Goal: Information Seeking & Learning: Learn about a topic

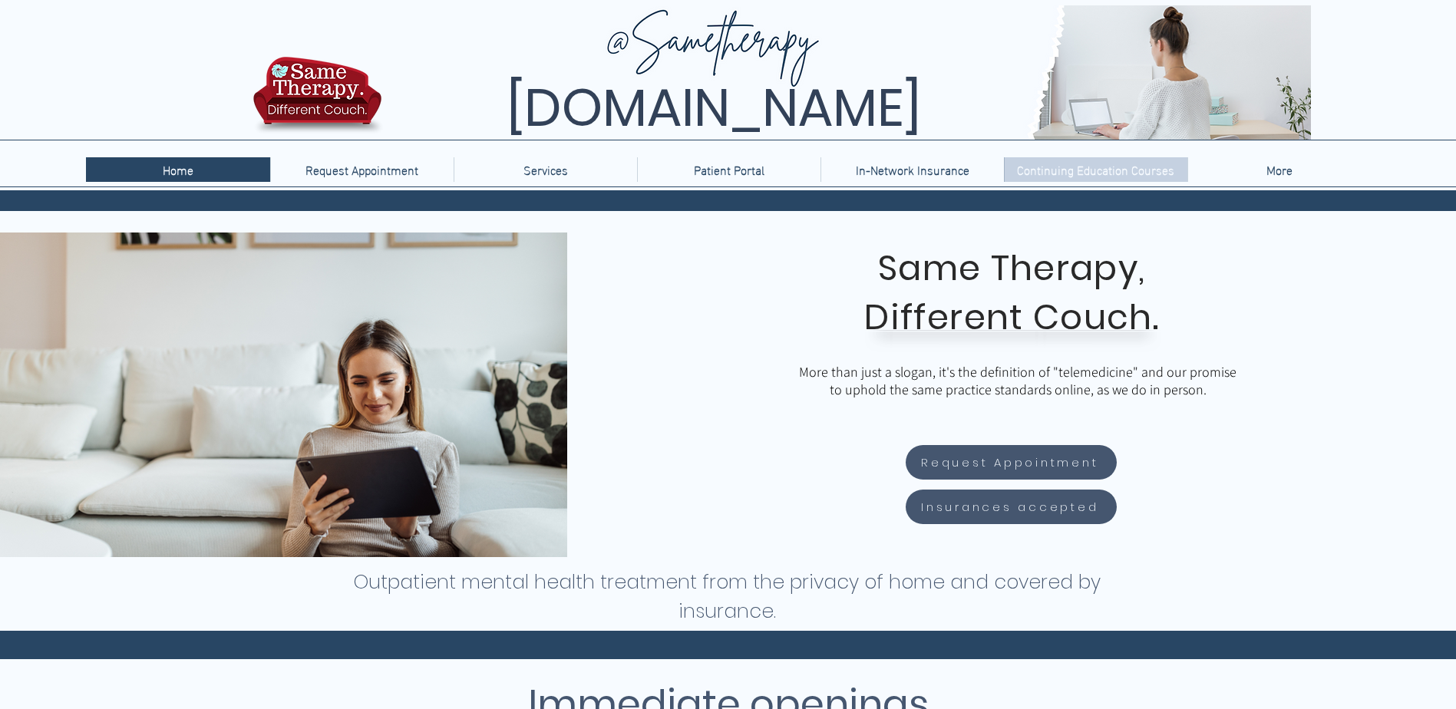
click at [1145, 172] on p "Continuing Education Courses" at bounding box center [1095, 169] width 173 height 25
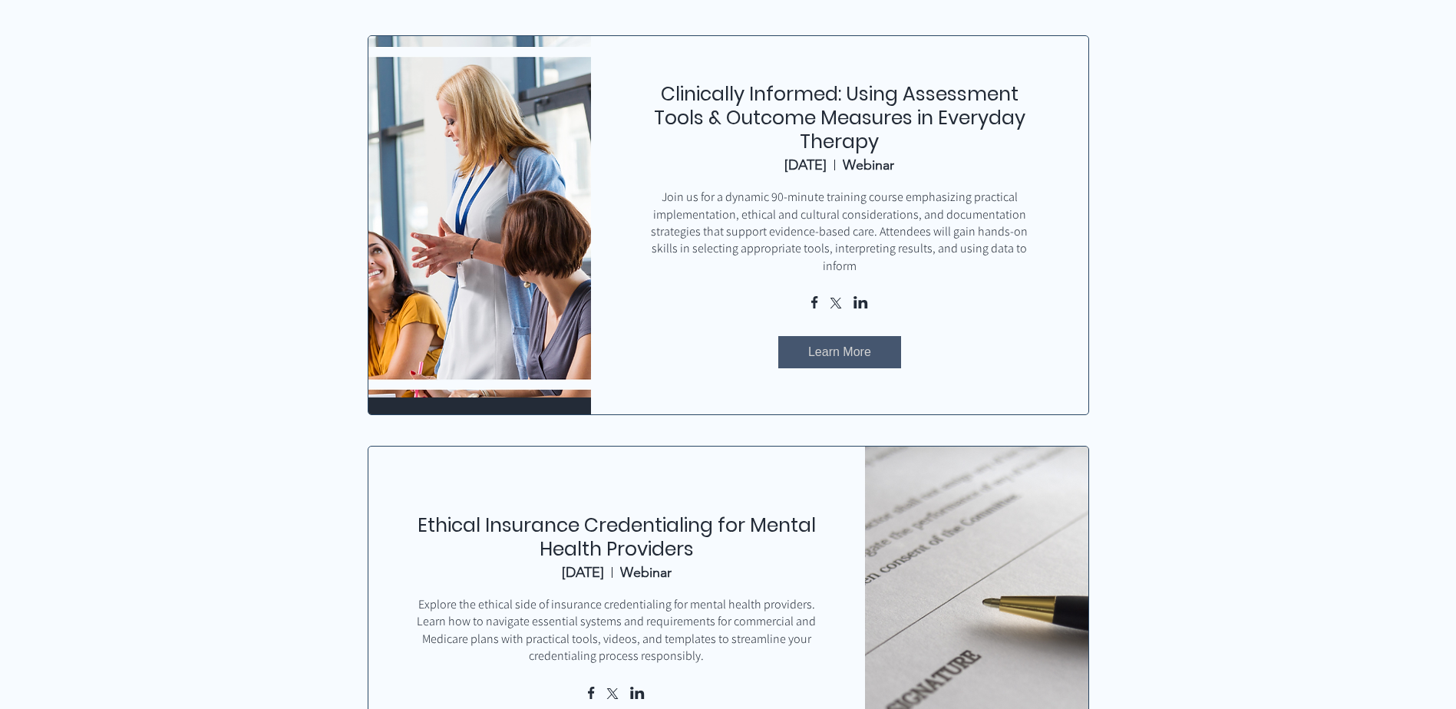
scroll to position [691, 0]
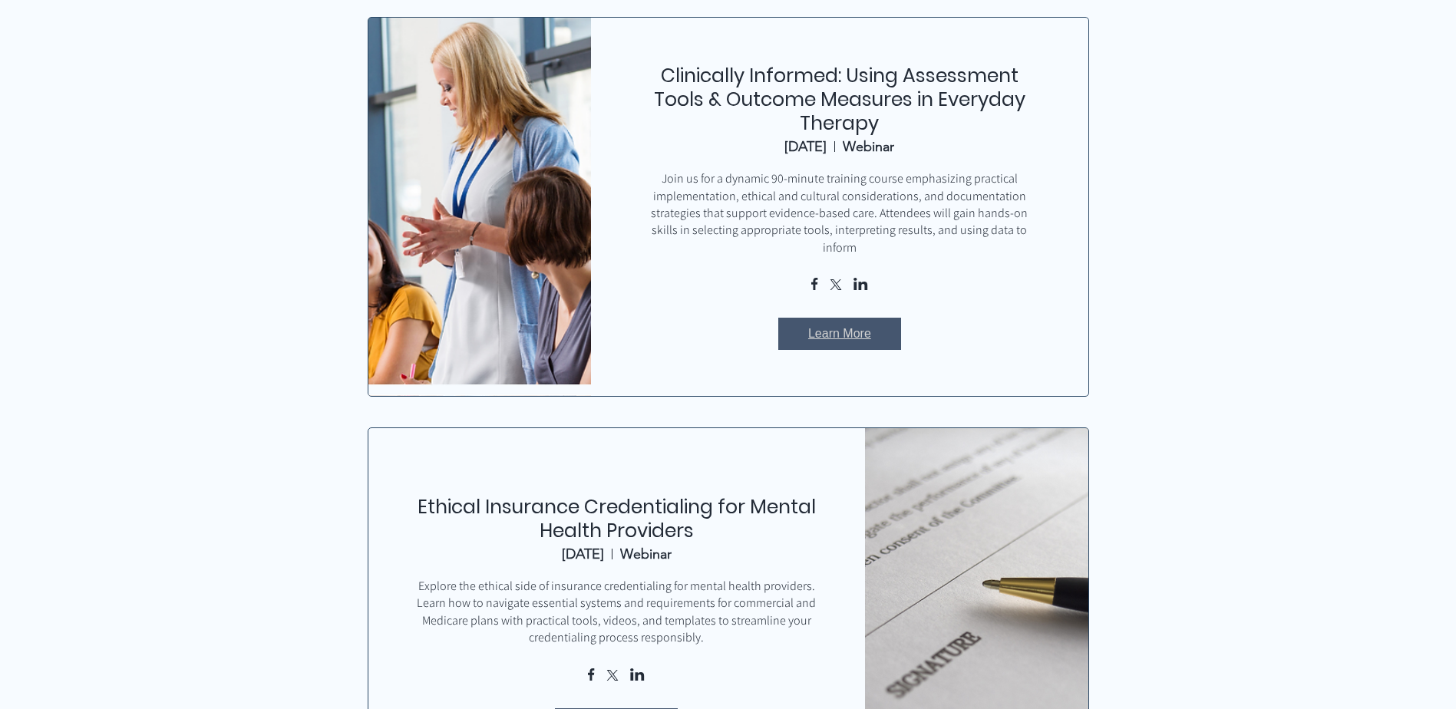
click at [828, 325] on span "Learn More" at bounding box center [839, 333] width 63 height 17
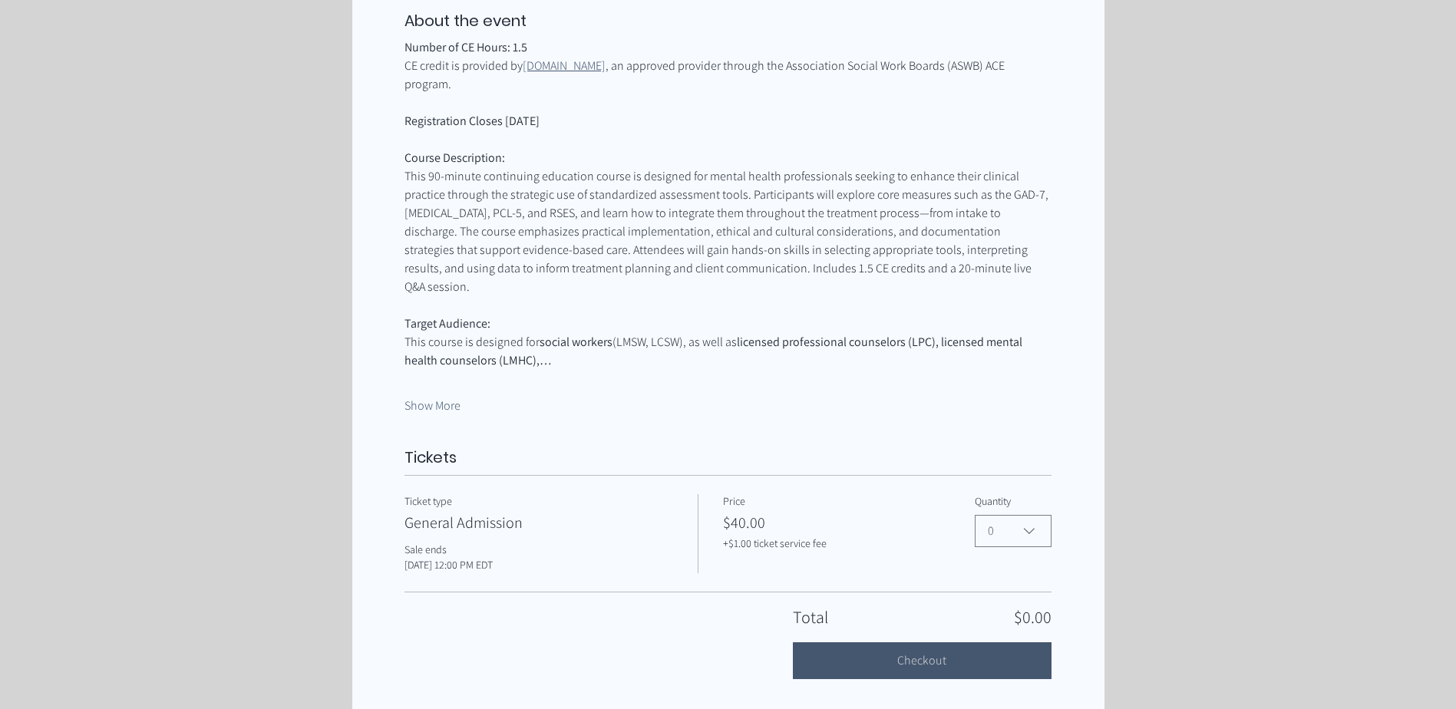
scroll to position [845, 0]
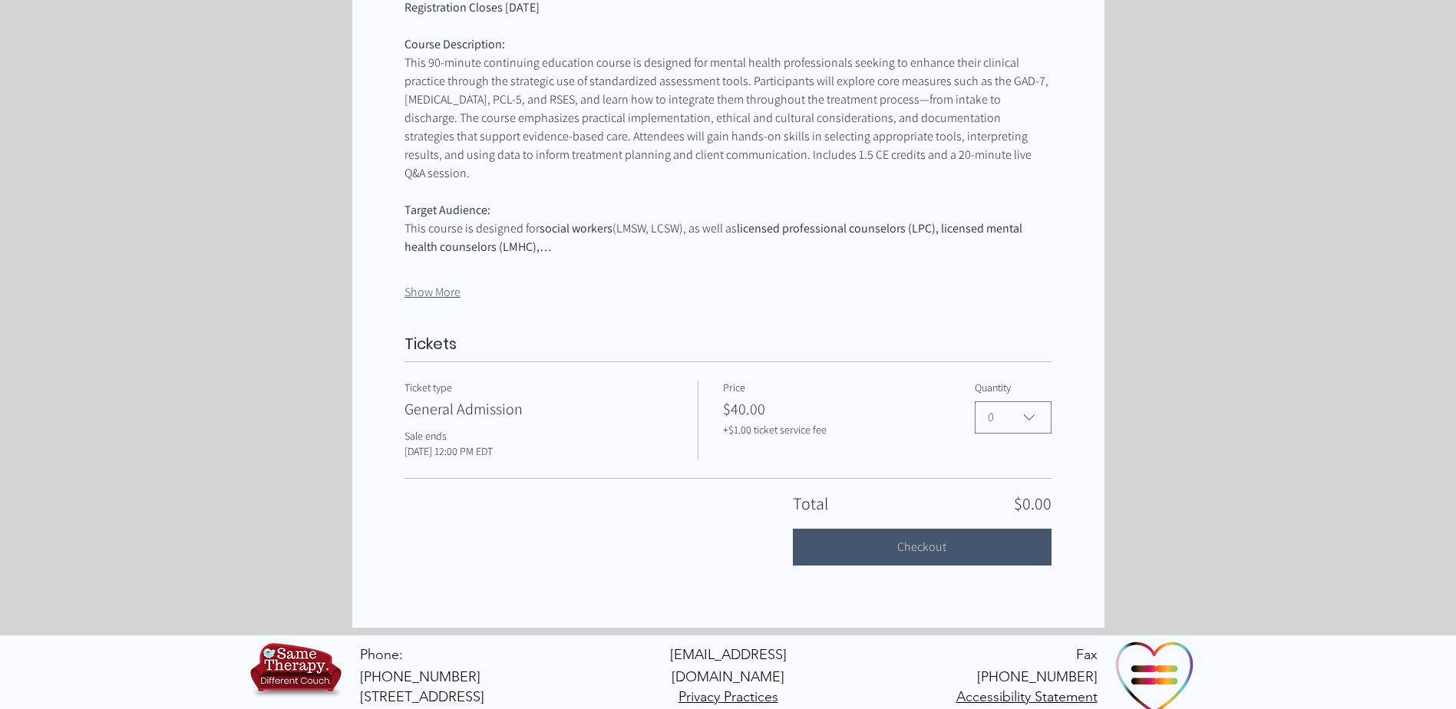
click at [439, 284] on button "Show More" at bounding box center [432, 292] width 56 height 17
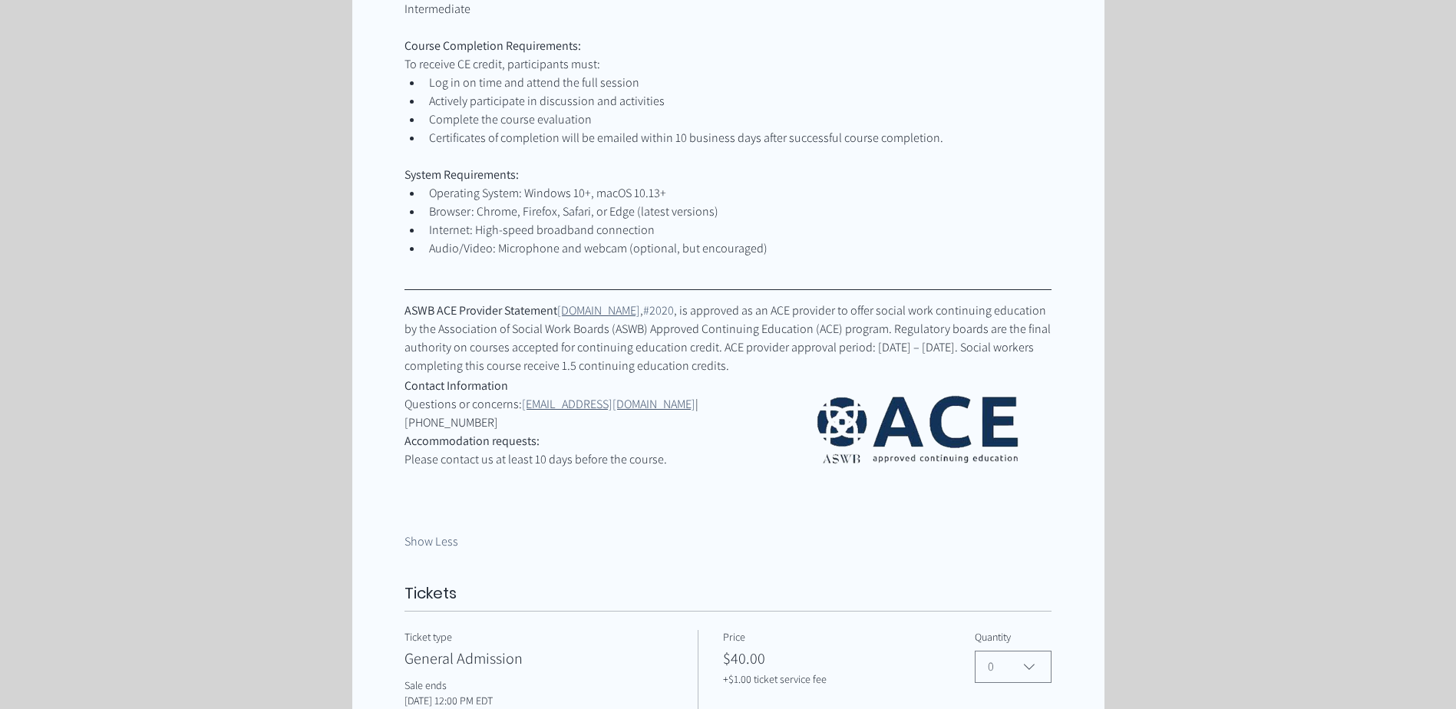
scroll to position [1717, 0]
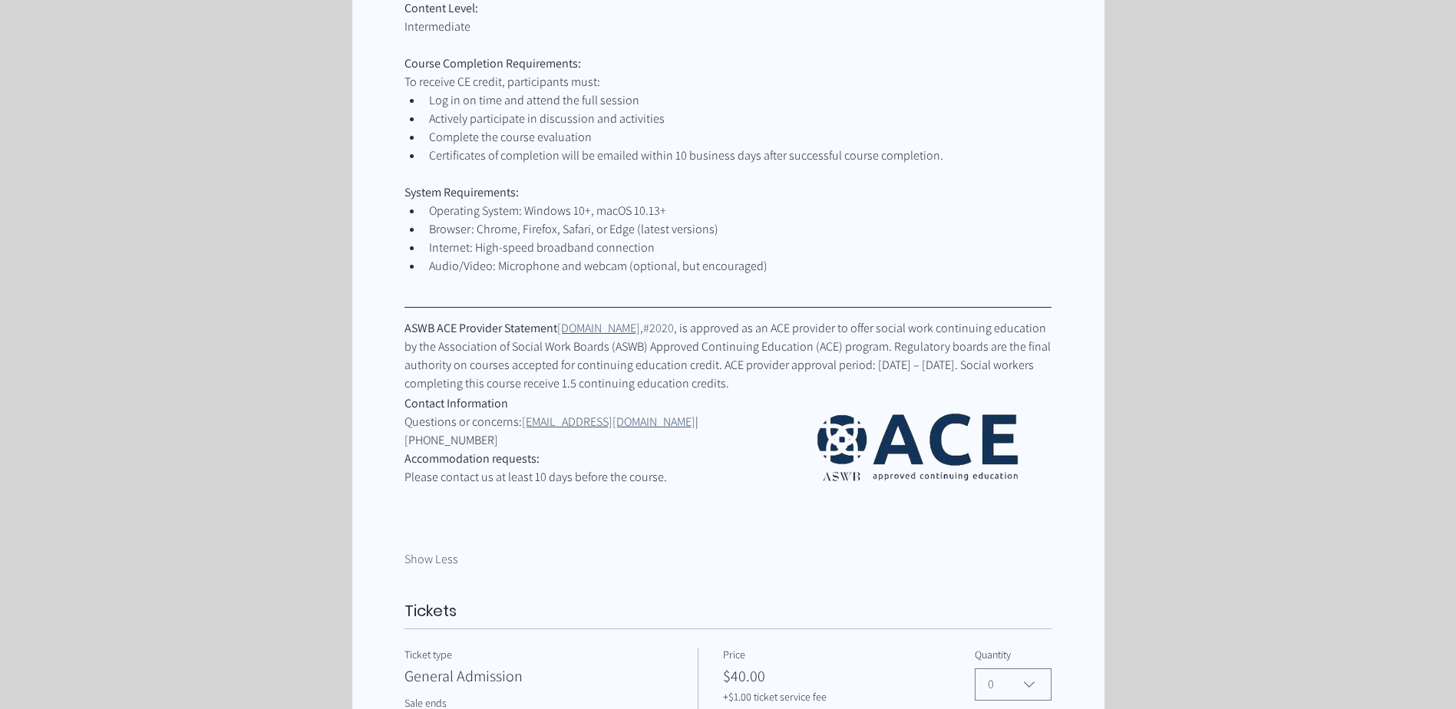
click at [926, 330] on span ", is approved as an ACE provider to offer social work continuing education by t…" at bounding box center [728, 355] width 648 height 71
drag, startPoint x: 909, startPoint y: 337, endPoint x: 1021, endPoint y: 338, distance: 111.3
click at [1021, 338] on span ", is approved as an ACE provider to offer social work continuing education by t…" at bounding box center [728, 355] width 648 height 71
copy span "[DATE] – [DATE]"
